Goal: Book appointment/travel/reservation

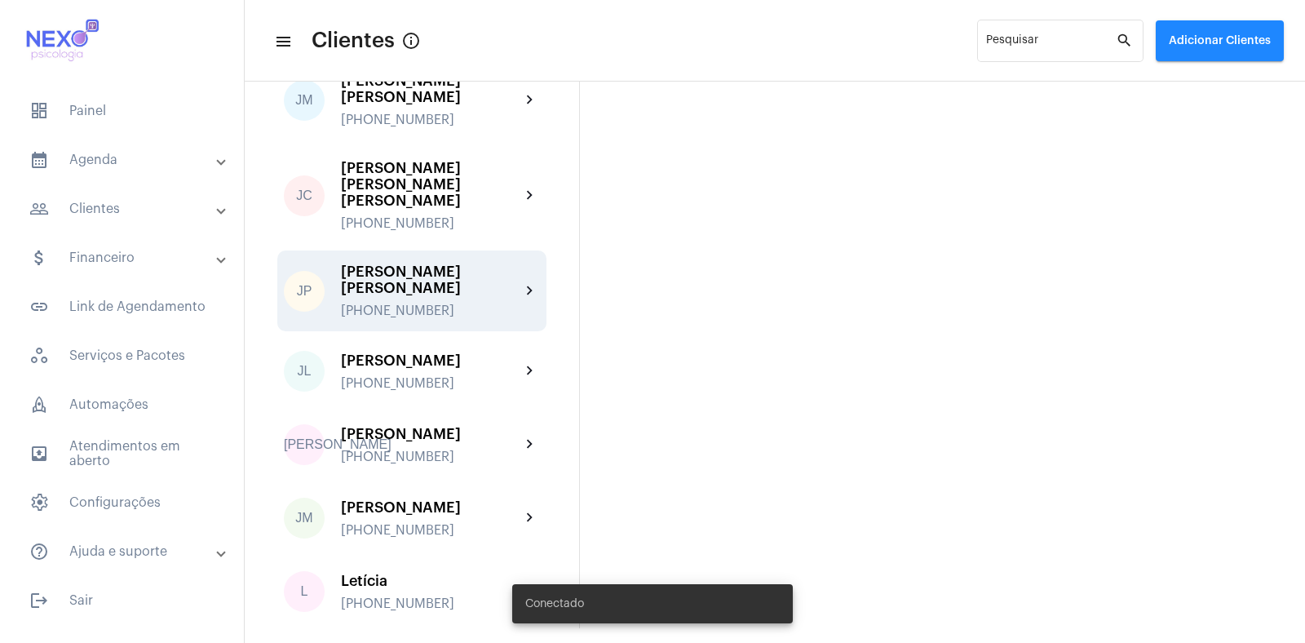
scroll to position [1017, 0]
click at [380, 263] on div "[PERSON_NAME] [PERSON_NAME] [PHONE_NUMBER]" at bounding box center [430, 289] width 179 height 55
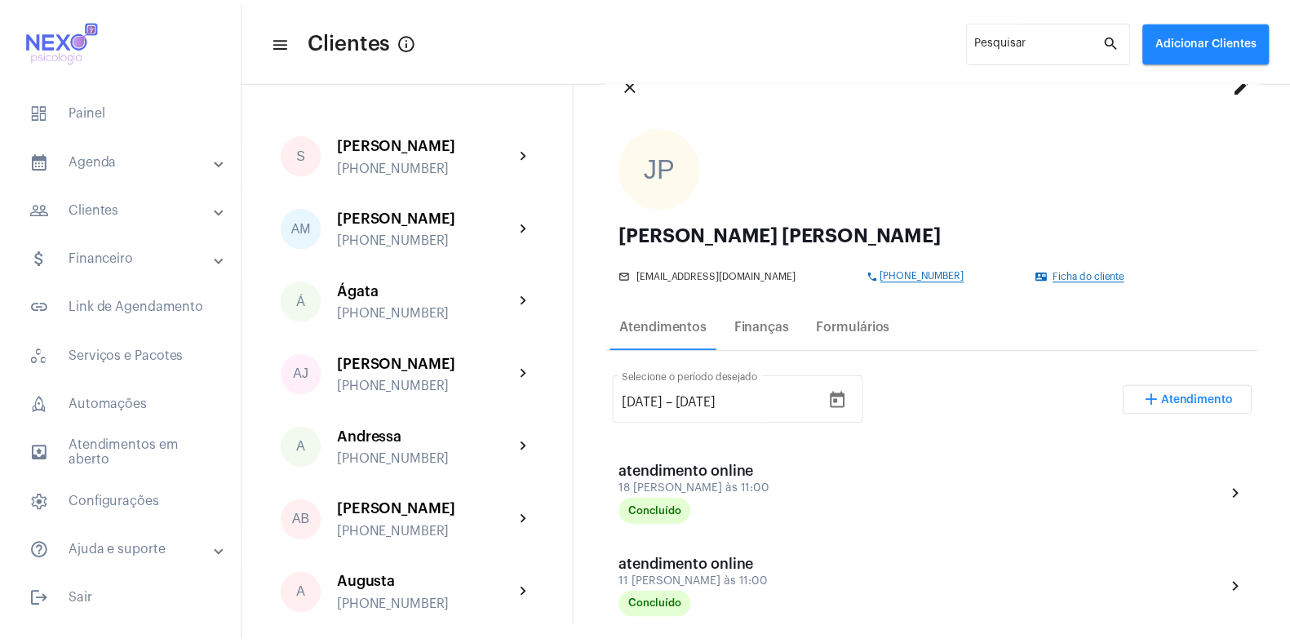
scroll to position [60, 0]
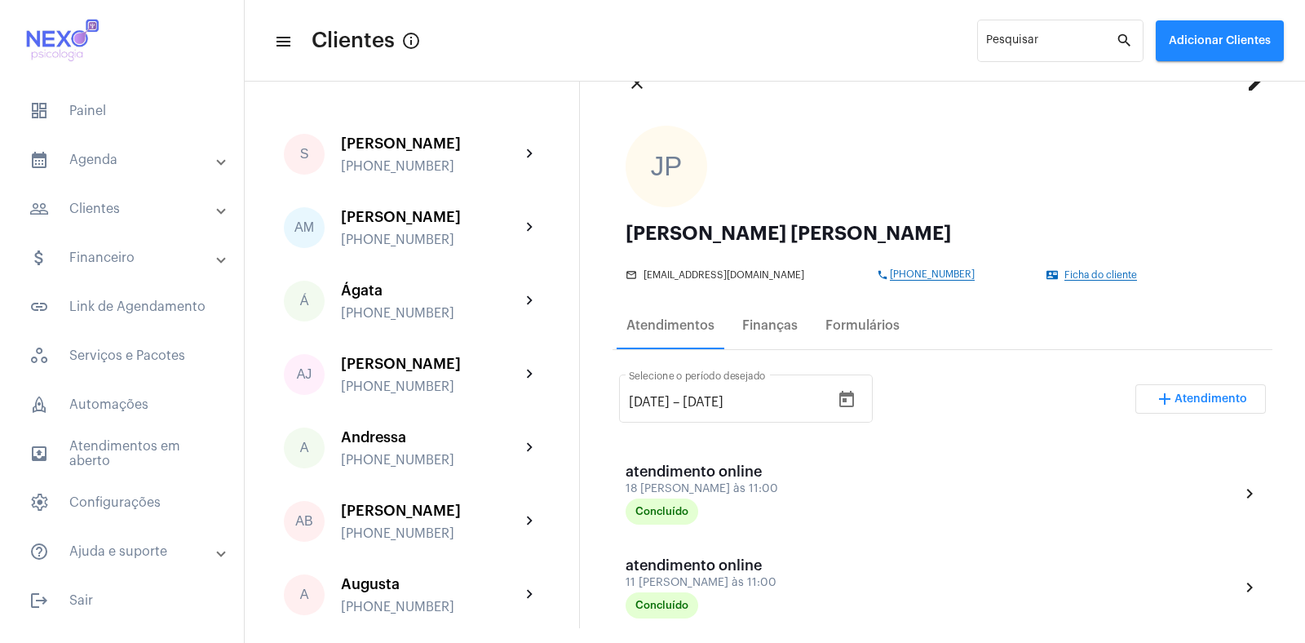
click at [806, 440] on mat-form-field "[DATE] [DATE] – [DATE] Selecione o período desejado" at bounding box center [746, 407] width 254 height 73
click at [1195, 399] on span "Atendimento" at bounding box center [1211, 398] width 73 height 11
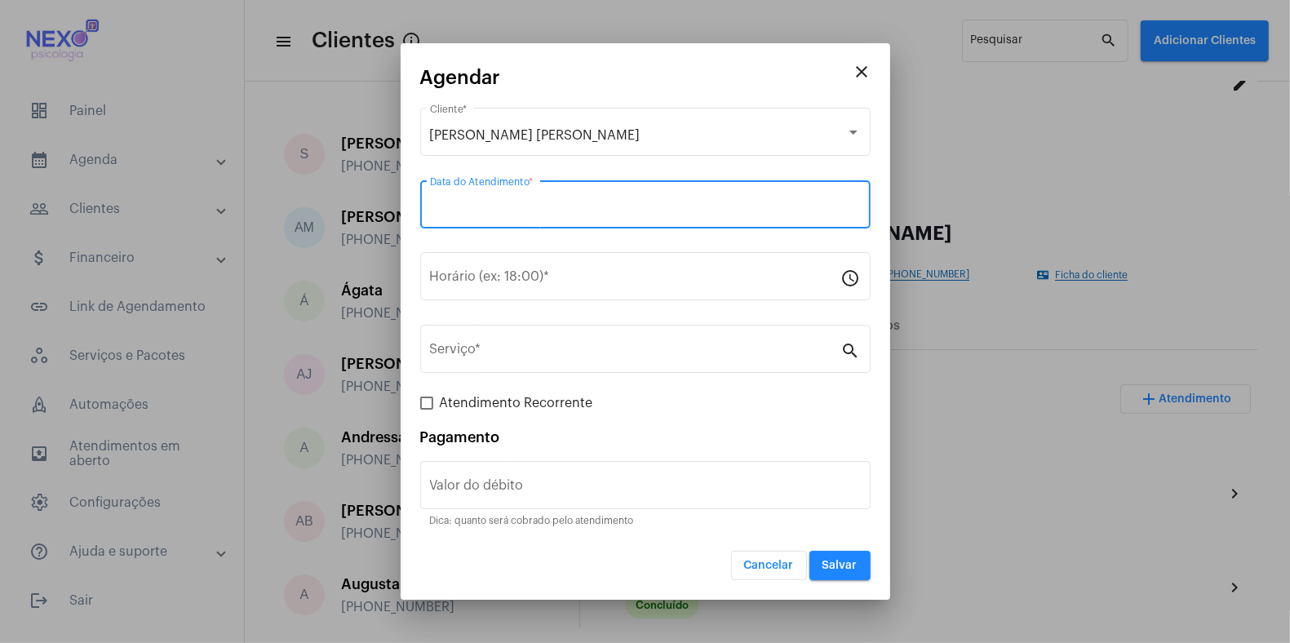
click at [556, 209] on input "Data do Atendimento *" at bounding box center [645, 208] width 431 height 15
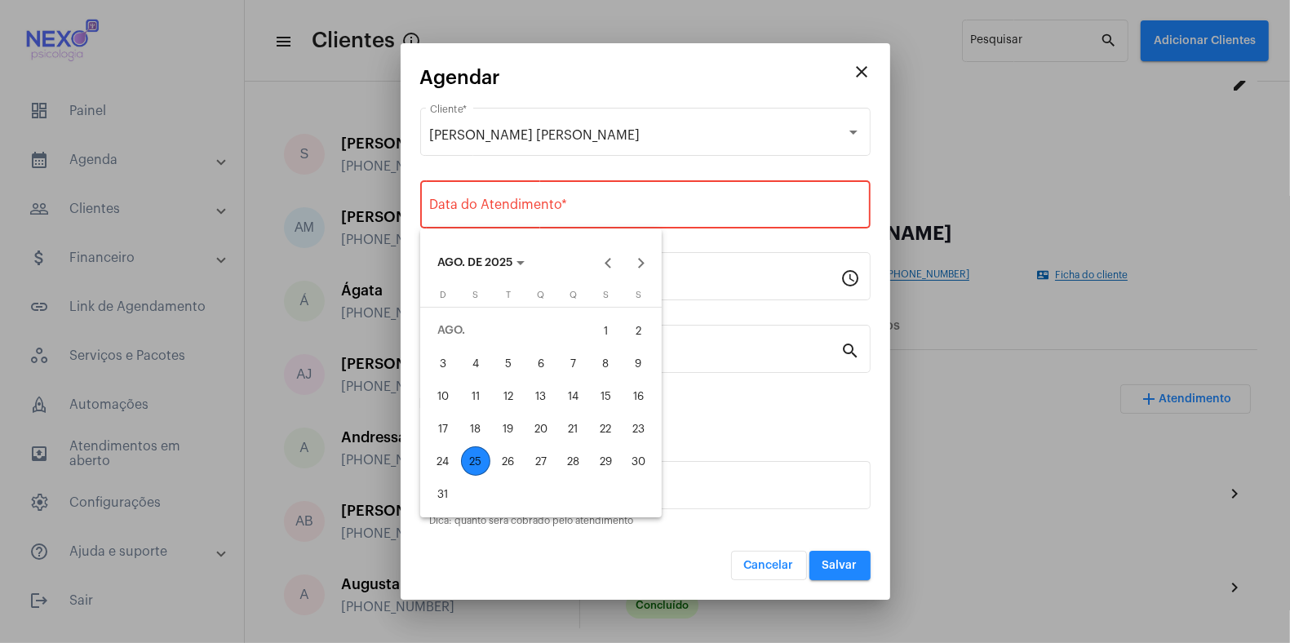
click at [473, 457] on div "25" at bounding box center [475, 460] width 29 height 29
type input "[DATE]"
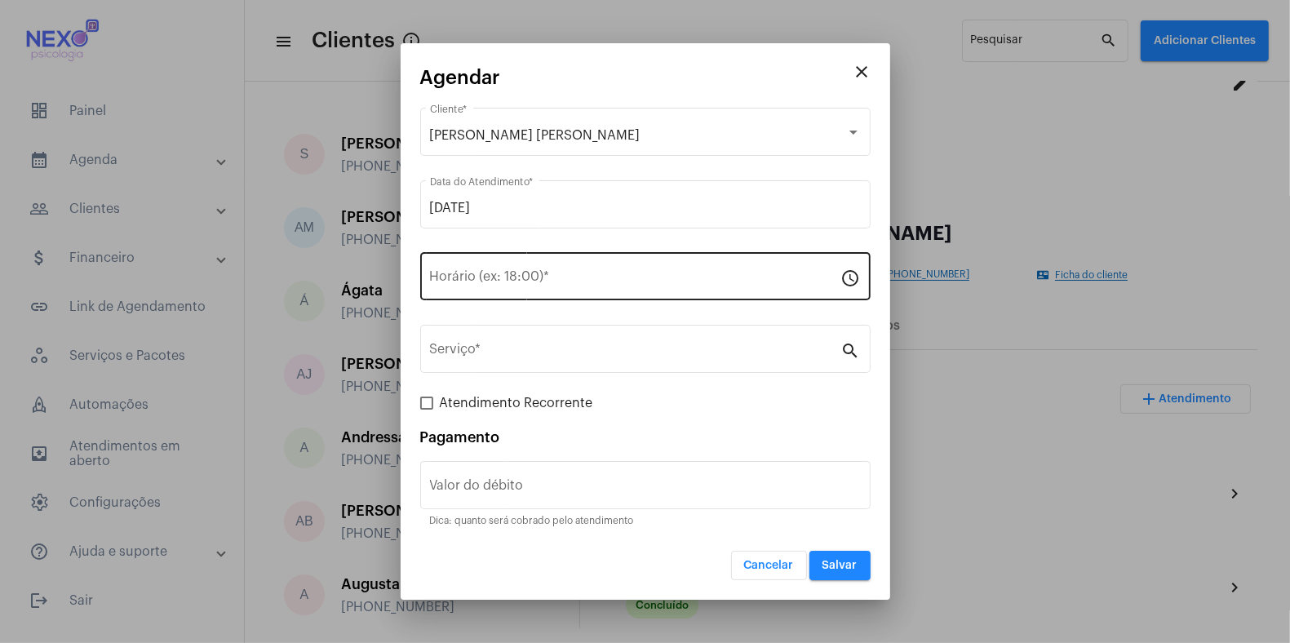
click at [545, 265] on div "Horário (ex: 18:00) *" at bounding box center [635, 274] width 411 height 51
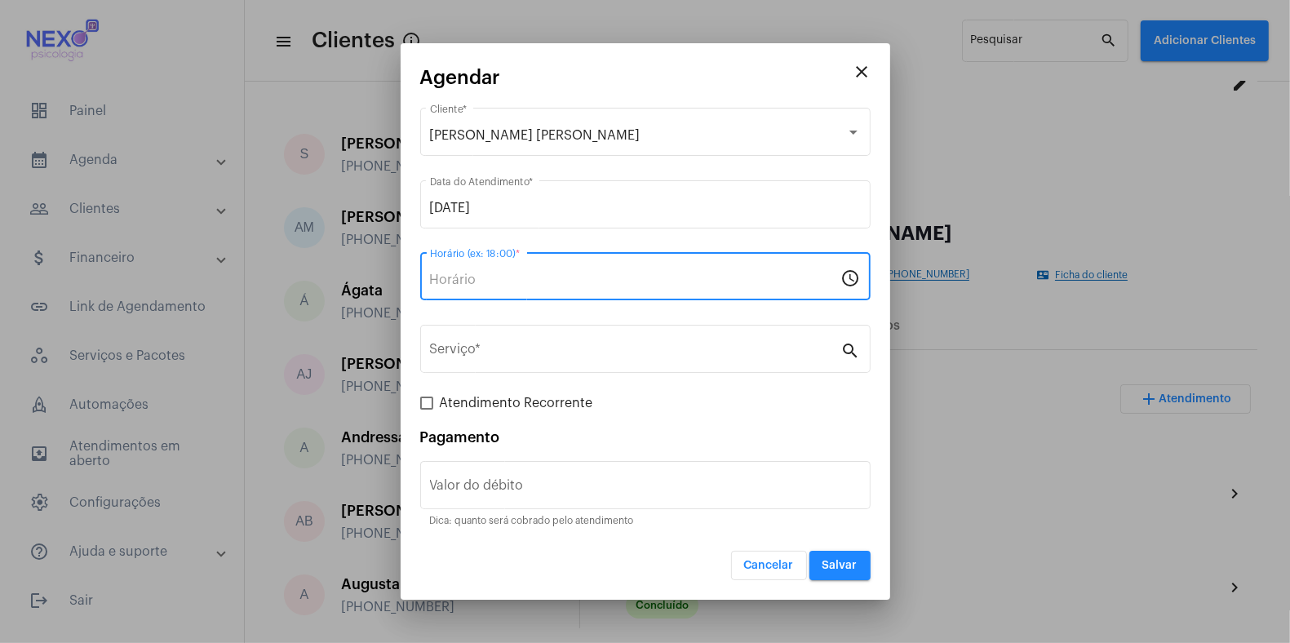
click at [535, 273] on input "Horário (ex: 18:00) *" at bounding box center [635, 279] width 411 height 15
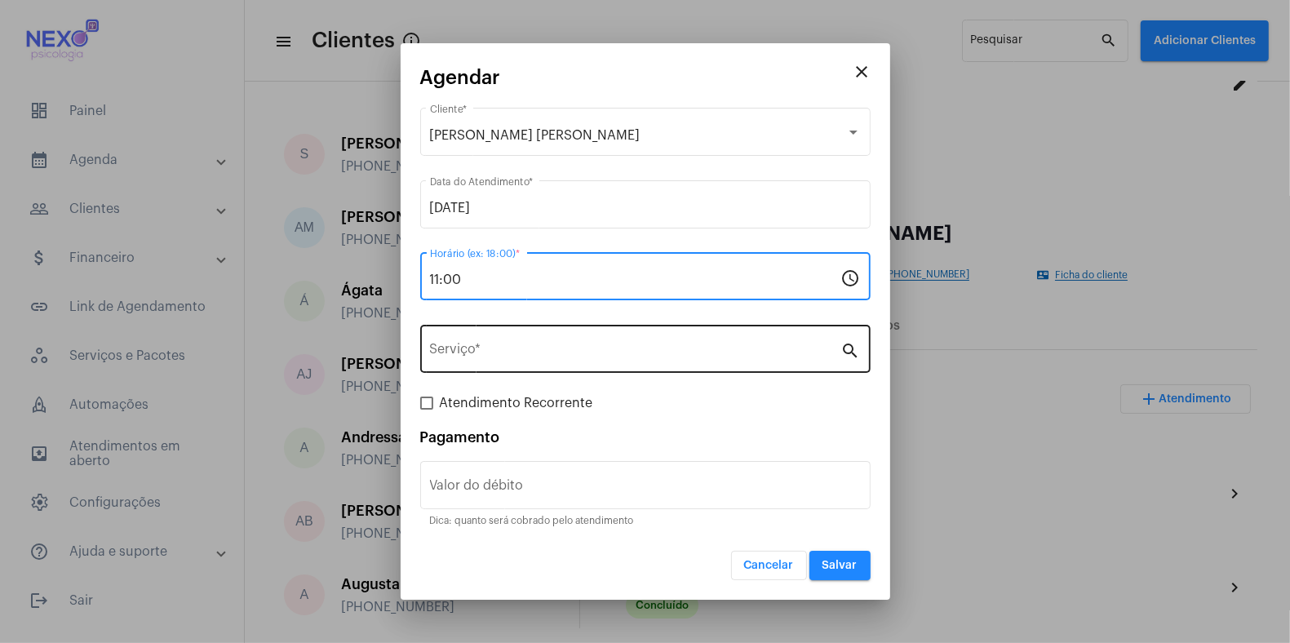
type input "11:00"
click at [535, 363] on div "Serviço *" at bounding box center [635, 346] width 411 height 51
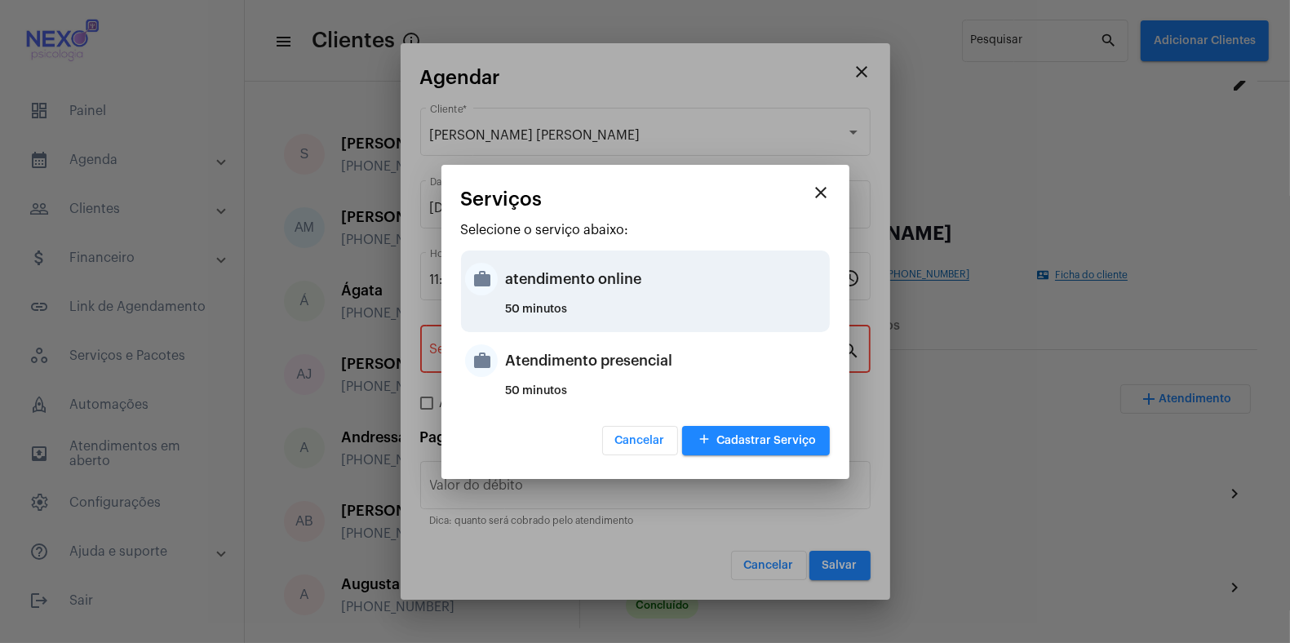
click at [560, 282] on div "atendimento online" at bounding box center [666, 278] width 320 height 49
type input "atendimento online"
type input "R$ 150"
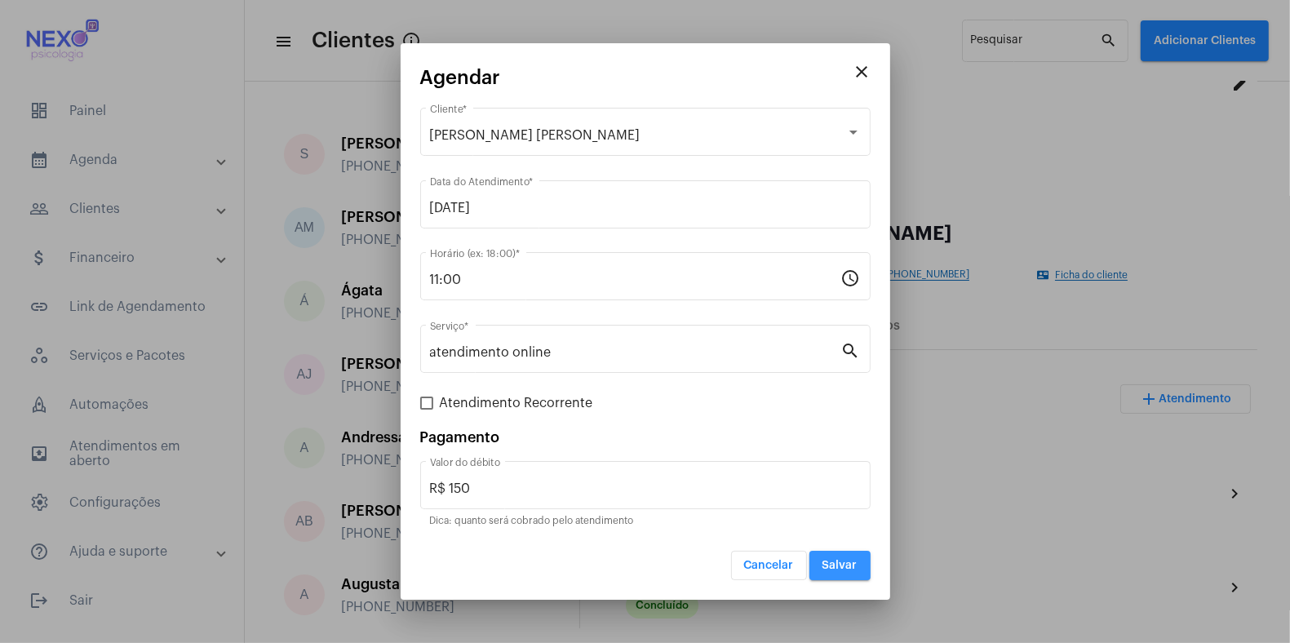
click at [838, 563] on span "Salvar" at bounding box center [839, 565] width 35 height 11
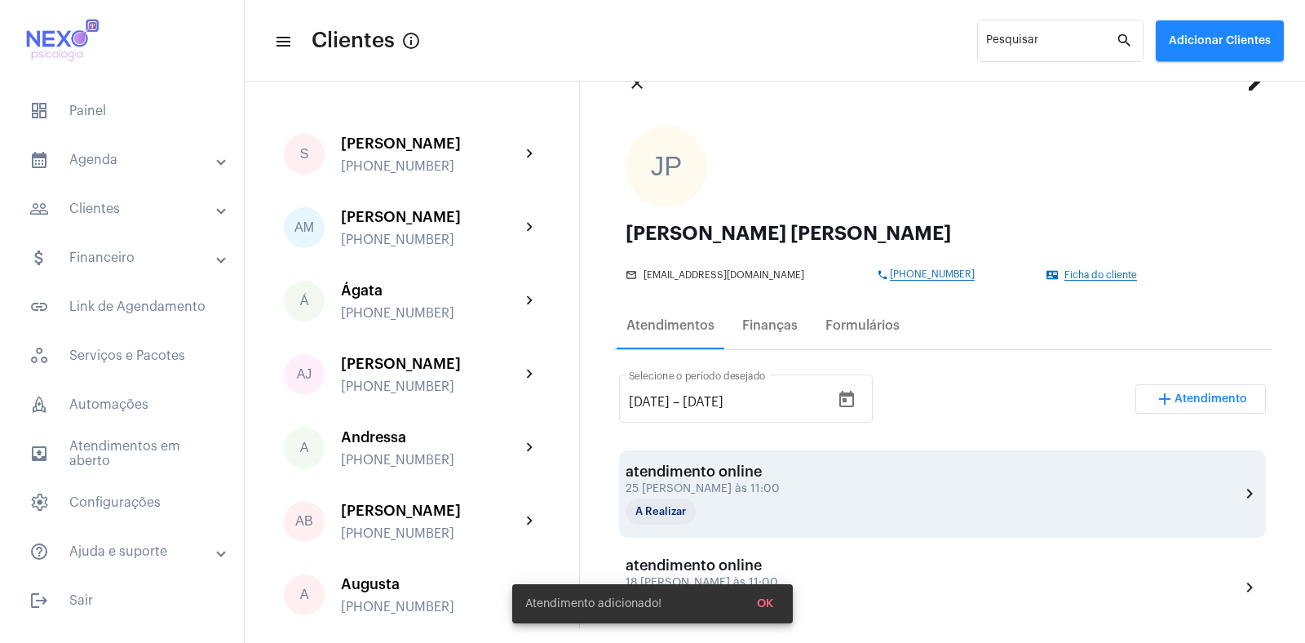
click at [732, 467] on div "atendimento online" at bounding box center [707, 471] width 163 height 16
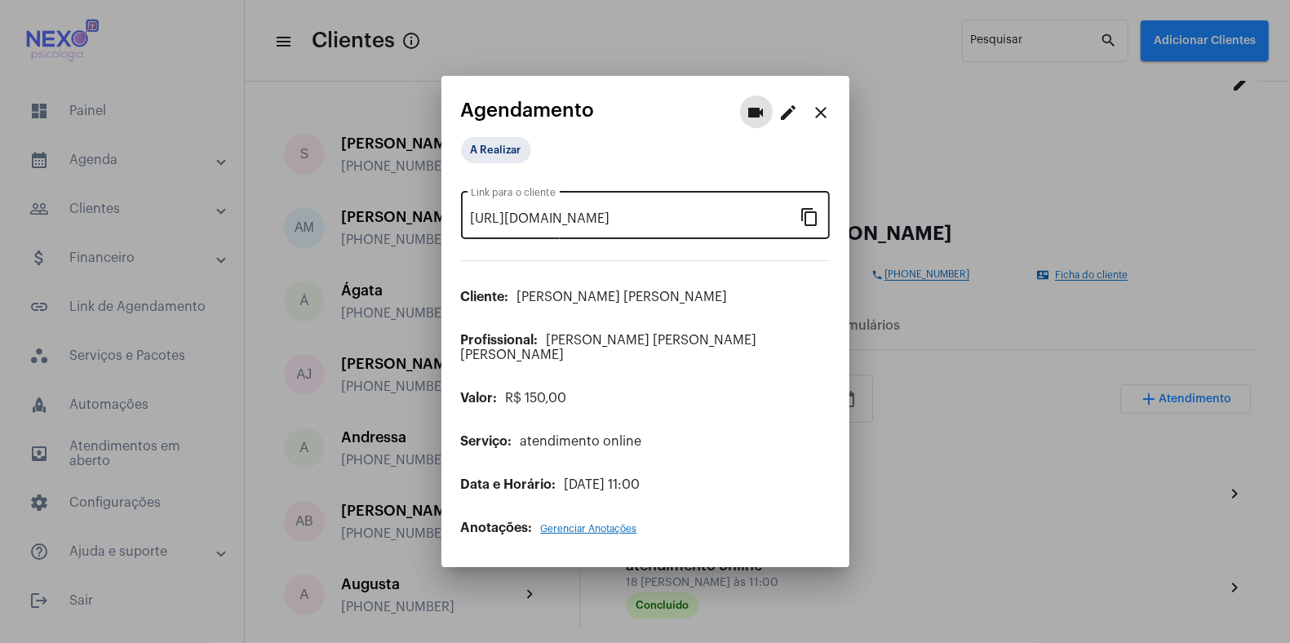
click at [811, 226] on mat-icon "content_copy" at bounding box center [810, 216] width 20 height 20
click at [817, 117] on mat-icon "close" at bounding box center [822, 113] width 20 height 20
